Goal: Task Accomplishment & Management: Manage account settings

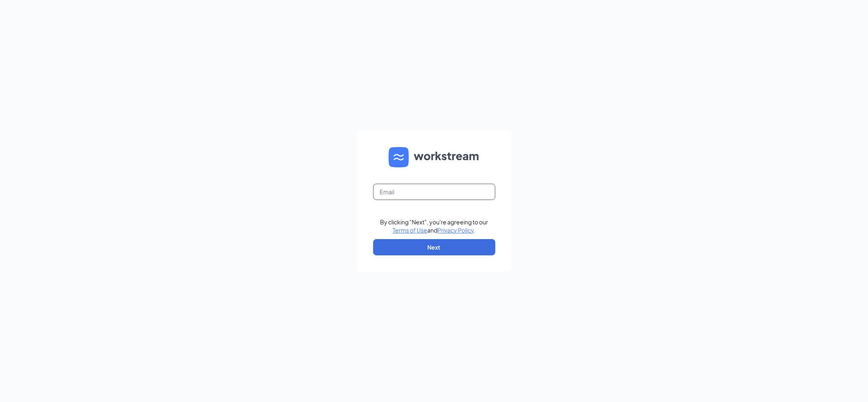
click at [404, 193] on input "text" at bounding box center [434, 192] width 122 height 16
type input "epl3871@eplfranchisee.com"
click at [430, 245] on button "Next" at bounding box center [434, 247] width 122 height 16
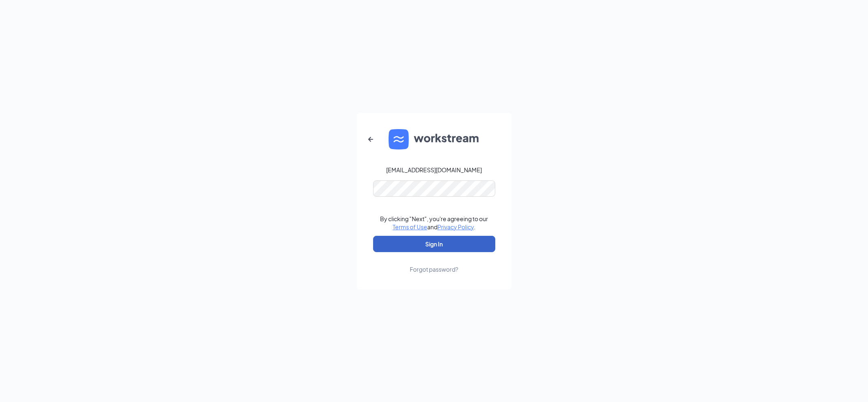
click at [435, 244] on button "Sign In" at bounding box center [434, 244] width 122 height 16
click at [446, 246] on button "Sign In" at bounding box center [434, 244] width 122 height 16
click at [422, 244] on button "Sign In" at bounding box center [434, 244] width 122 height 16
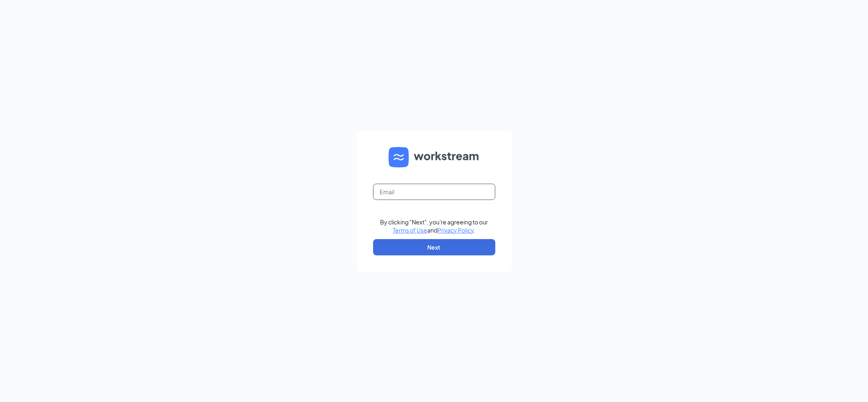
click at [415, 197] on input "text" at bounding box center [434, 192] width 122 height 16
type input "[EMAIL_ADDRESS][DOMAIN_NAME]"
click at [460, 253] on button "Next" at bounding box center [434, 247] width 122 height 16
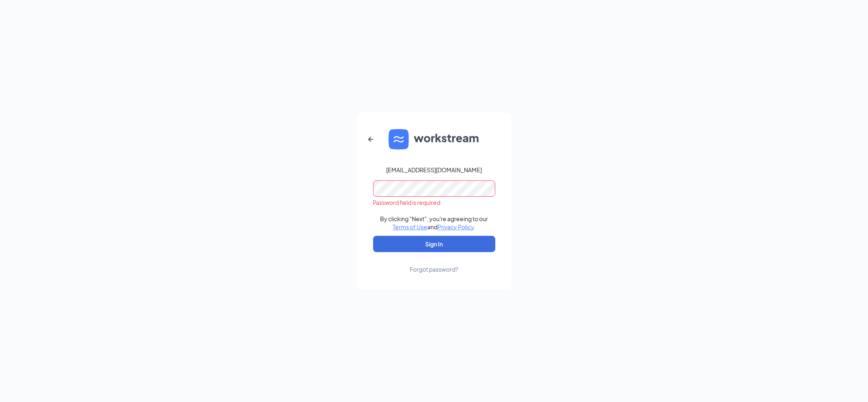
click at [445, 272] on div "Forgot password?" at bounding box center [434, 269] width 48 height 8
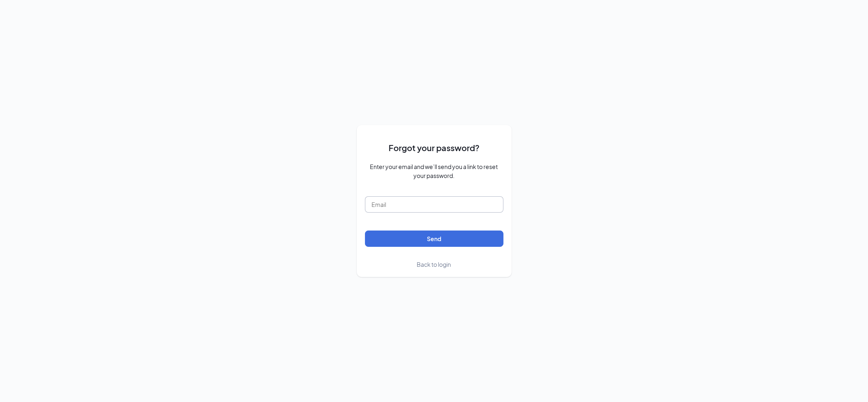
click at [388, 204] on input "text" at bounding box center [434, 204] width 139 height 16
type input "[EMAIL_ADDRESS][DOMAIN_NAME]"
click at [442, 240] on button "Send" at bounding box center [434, 239] width 139 height 16
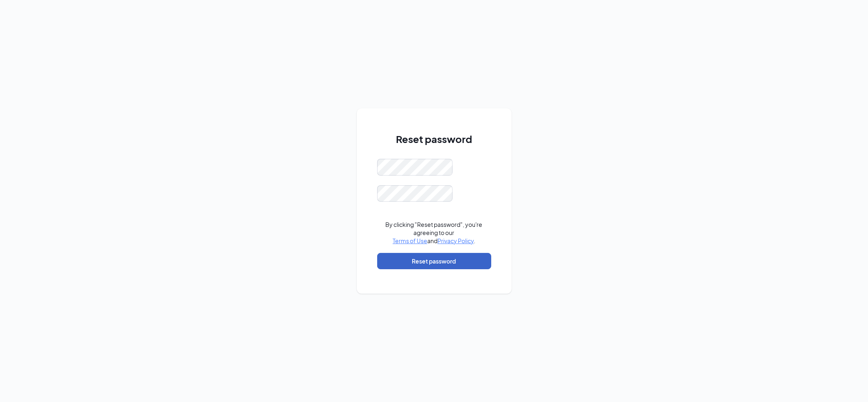
click at [425, 262] on button "Reset password" at bounding box center [434, 261] width 114 height 16
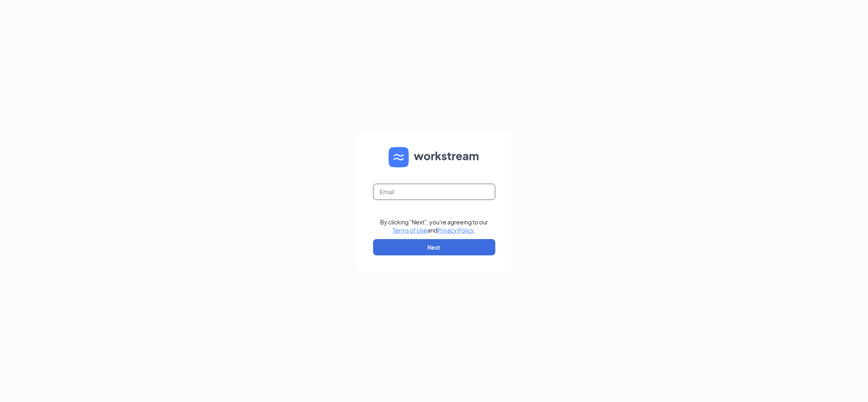
click at [406, 192] on input "text" at bounding box center [434, 192] width 122 height 16
type input "[EMAIL_ADDRESS][DOMAIN_NAME]"
click at [438, 247] on button "Next" at bounding box center [434, 247] width 122 height 16
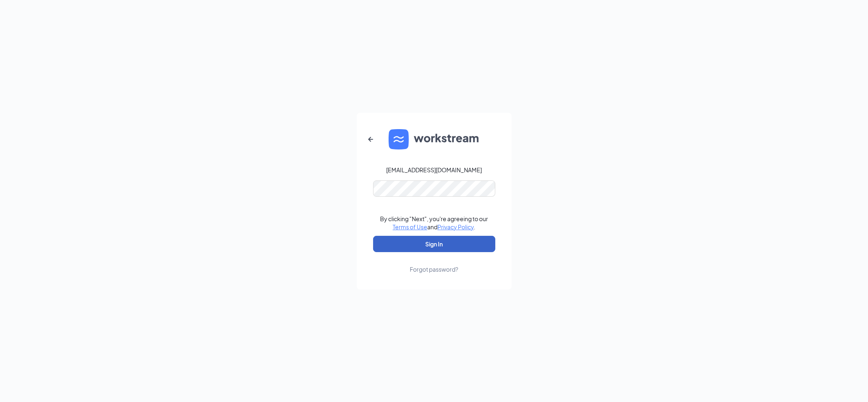
click at [394, 246] on button "Sign In" at bounding box center [434, 244] width 122 height 16
